Goal: Task Accomplishment & Management: Manage account settings

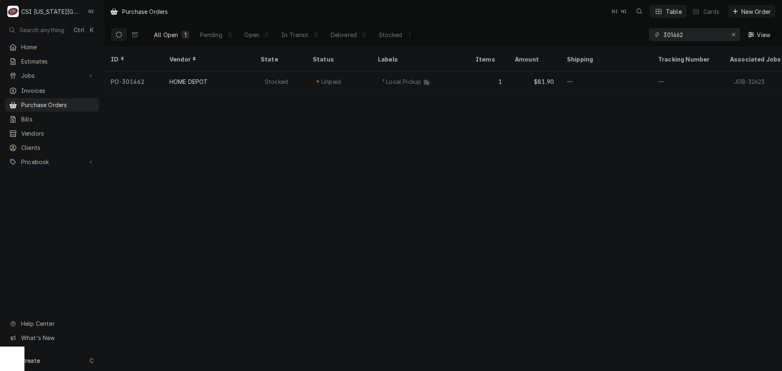
drag, startPoint x: 0, startPoint y: 0, endPoint x: 766, endPoint y: 274, distance: 813.4
click at [716, 259] on div "Purchase Orders NI NI Table Cards New Order All Open 1 Pending 0 Open 0 In Tran…" at bounding box center [442, 185] width 677 height 371
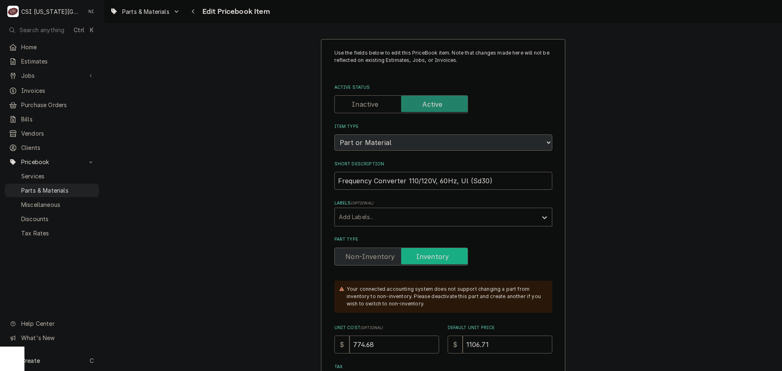
type textarea "x"
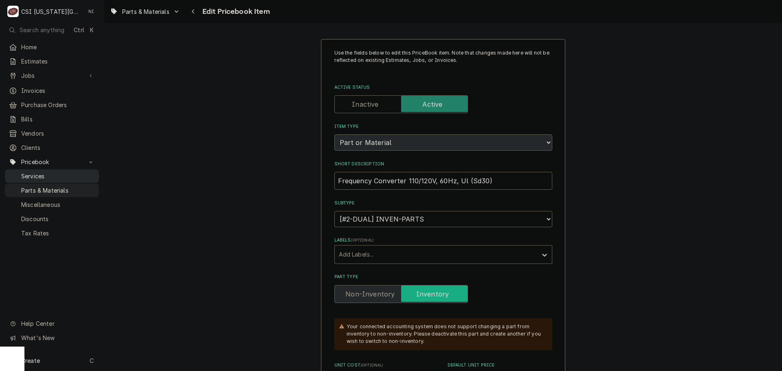
drag, startPoint x: 80, startPoint y: 180, endPoint x: 97, endPoint y: 175, distance: 17.8
click at [80, 185] on div "Parts & Materials" at bounding box center [52, 190] width 91 height 10
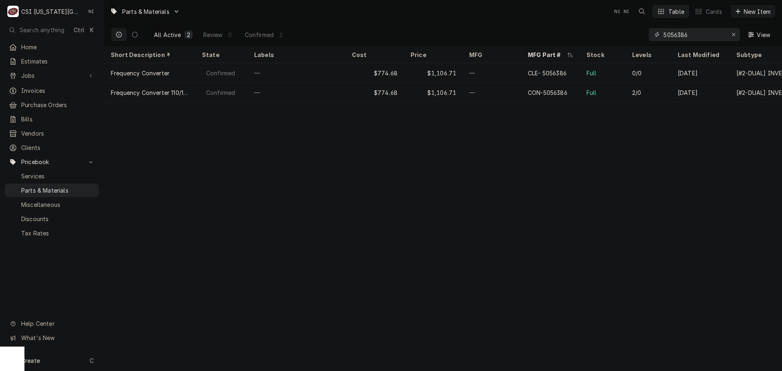
drag, startPoint x: 676, startPoint y: 39, endPoint x: 601, endPoint y: 46, distance: 75.3
click at [598, 42] on div "All Active 2 Review 0 Confirmed 2 5056386 View" at bounding box center [443, 34] width 664 height 23
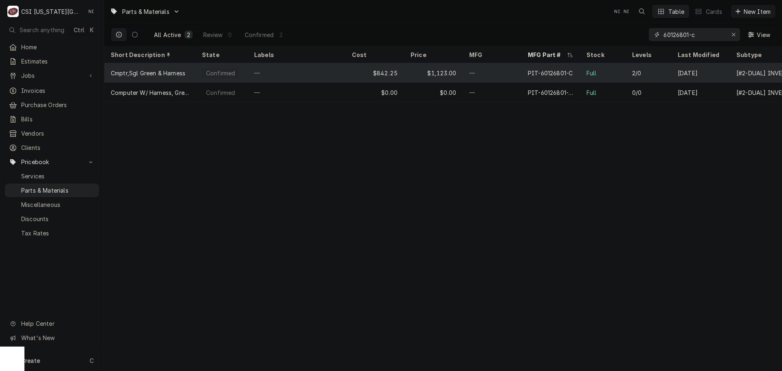
type input "60126801-c"
click at [347, 71] on div "$842.25" at bounding box center [374, 73] width 59 height 20
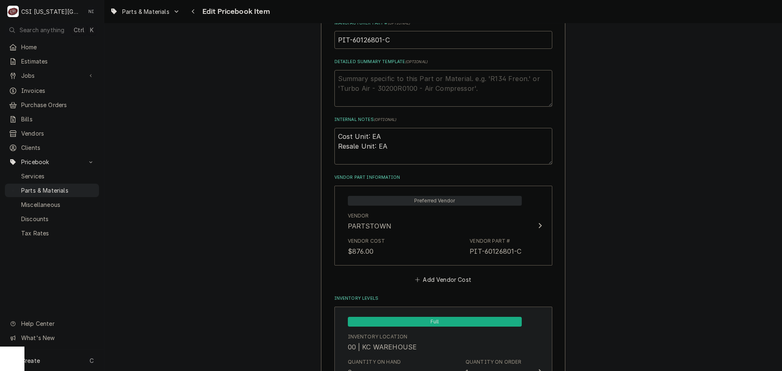
scroll to position [529, 0]
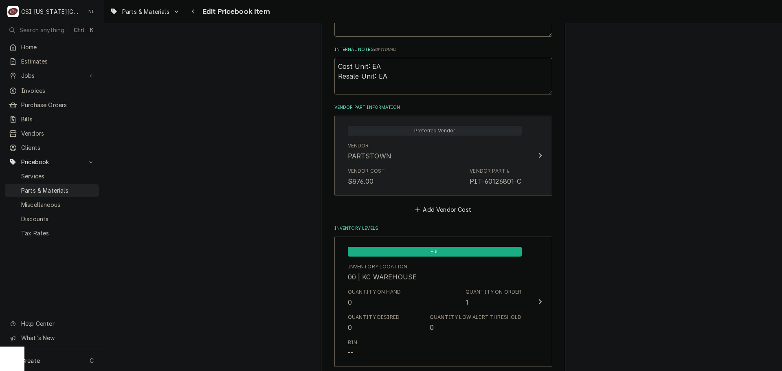
click at [435, 167] on div "Vendor Cost $876.00 Vendor Part # PIT-60126801-C" at bounding box center [435, 176] width 174 height 25
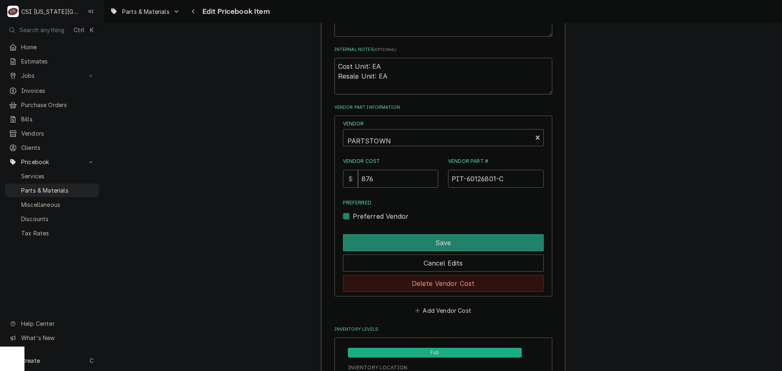
click at [427, 280] on button "Delete Vendor Cost" at bounding box center [443, 283] width 201 height 17
type textarea "x"
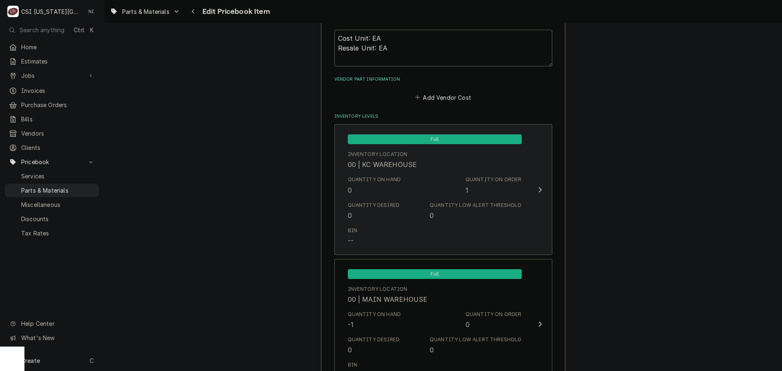
scroll to position [570, 0]
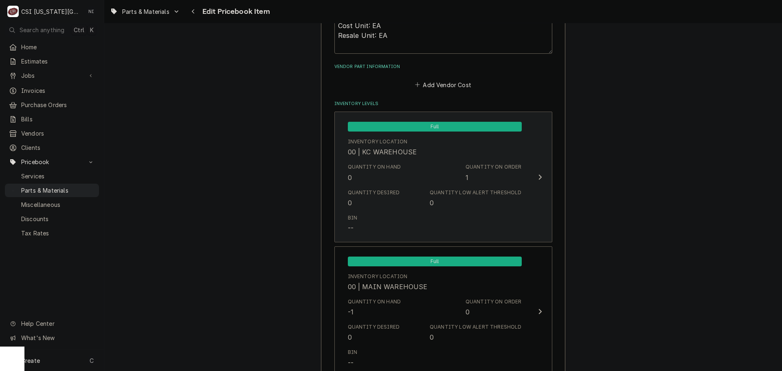
click at [410, 194] on div "Quantity Desired 0 Quantity Low Alert Threshold 0" at bounding box center [435, 198] width 174 height 25
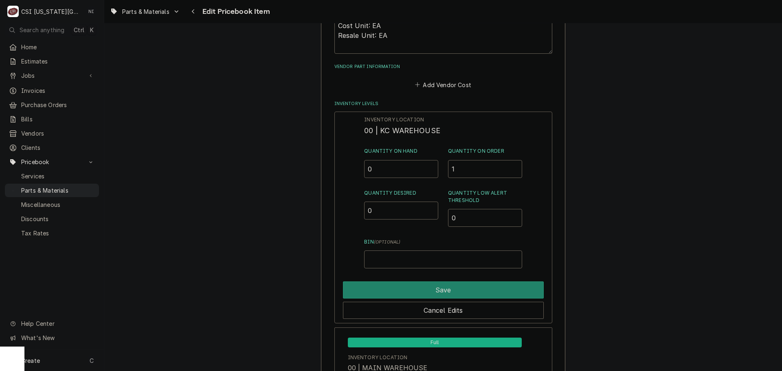
drag, startPoint x: 390, startPoint y: 175, endPoint x: 351, endPoint y: 174, distance: 39.1
click at [353, 175] on div "Inventory Location 00 | KC WAREHOUSE Quantity on Hand 0 Quantity on Order 1 Qua…" at bounding box center [443, 218] width 218 height 212
type input "1"
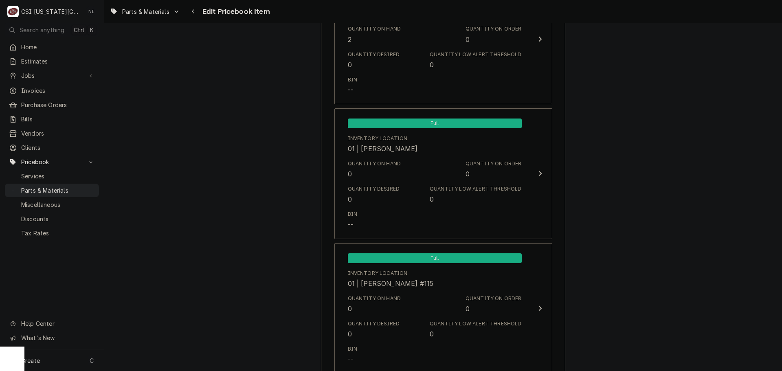
scroll to position [1262, 0]
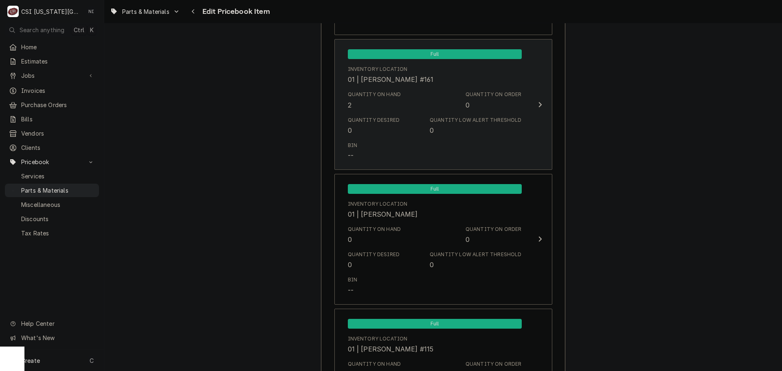
click at [365, 134] on div "Quantity Desired 0" at bounding box center [374, 125] width 52 height 19
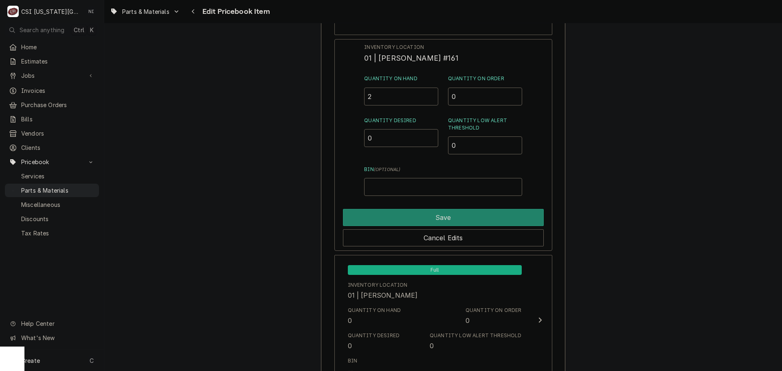
drag, startPoint x: 369, startPoint y: 92, endPoint x: 364, endPoint y: 99, distance: 8.7
click at [364, 97] on div "Inventory Location 01 | BRIAN HAWKINS #161 Quantity on Hand 2 Quantity on Order…" at bounding box center [443, 145] width 218 height 212
type input "1"
click at [456, 215] on button "Save" at bounding box center [443, 217] width 201 height 17
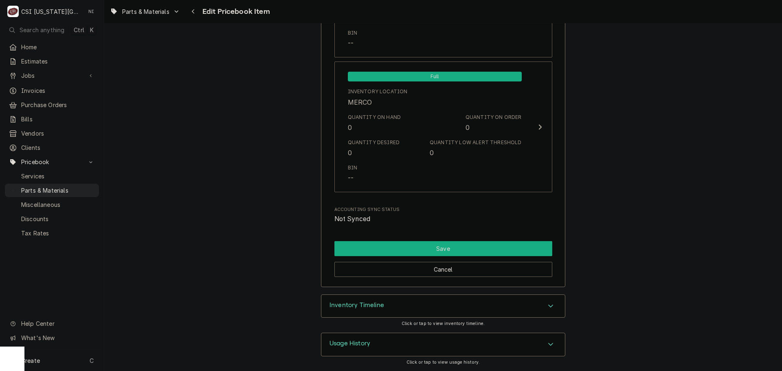
click at [373, 245] on button "Save" at bounding box center [443, 248] width 218 height 15
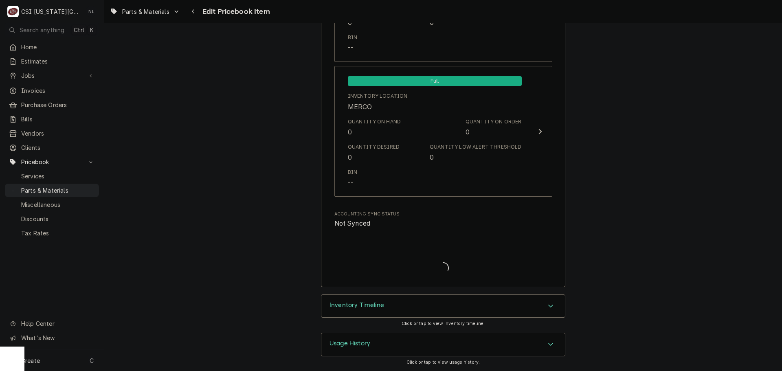
type textarea "x"
